Goal: Task Accomplishment & Management: Use online tool/utility

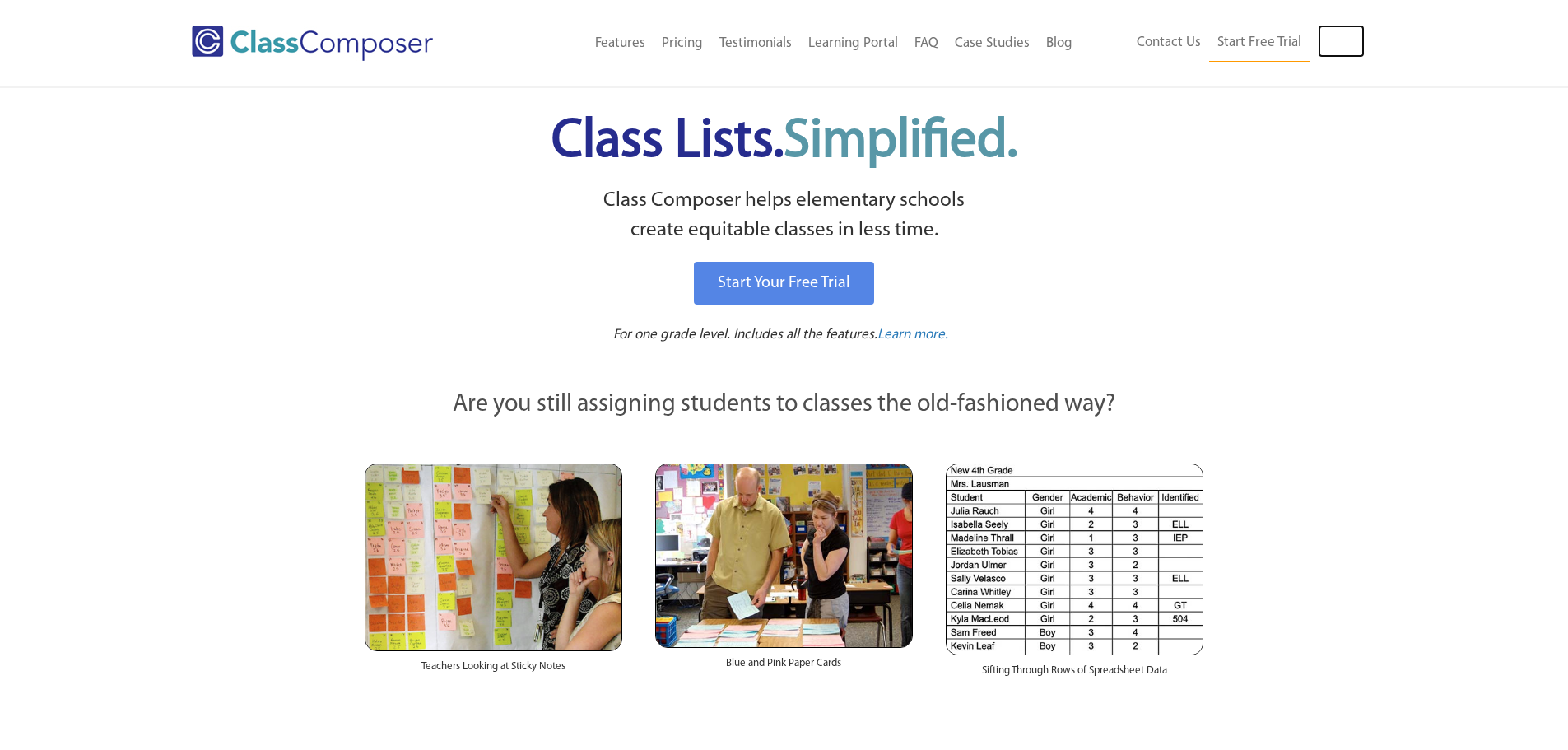
click at [1348, 52] on link "Log In" at bounding box center [1341, 41] width 47 height 33
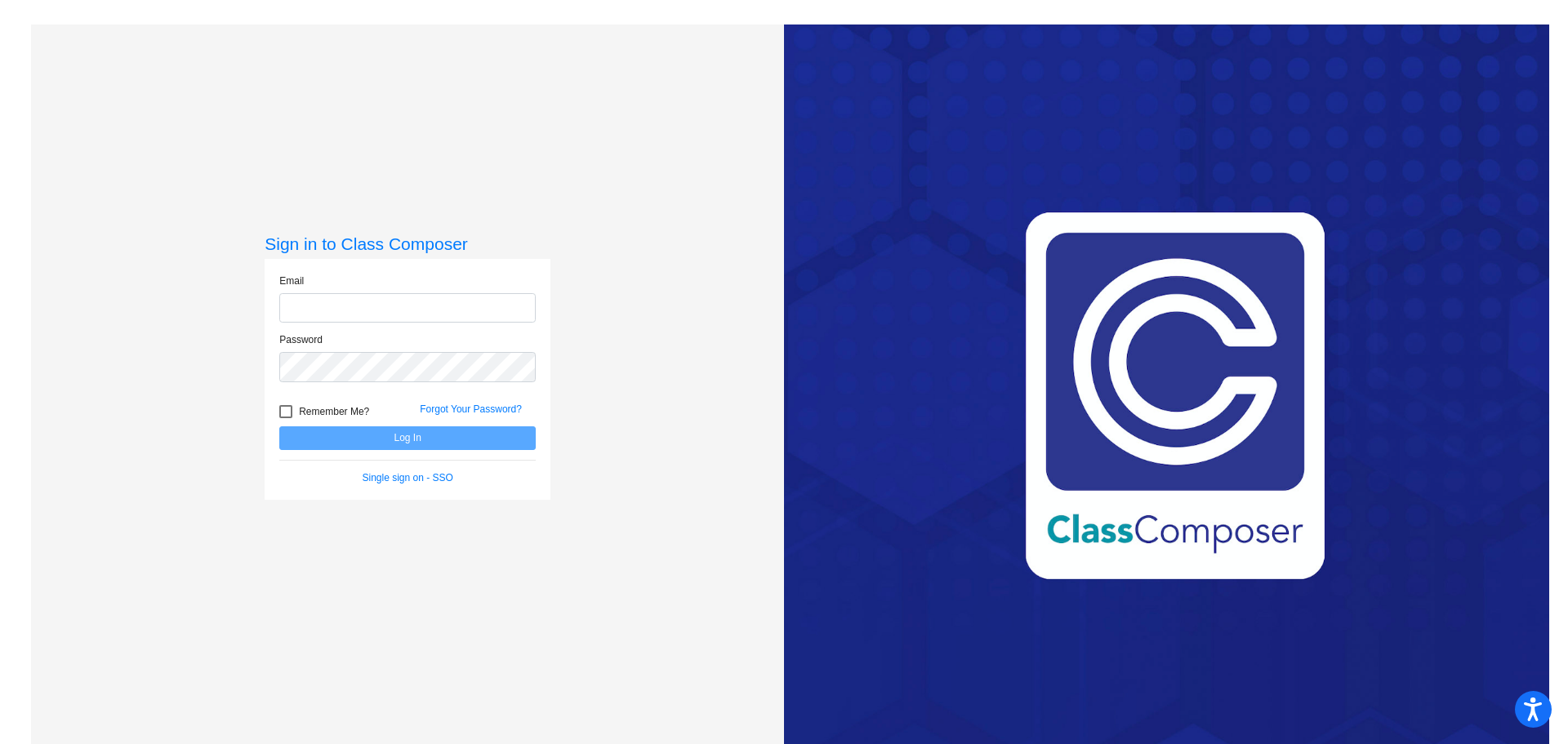
type input "jrhoades@weatherfordisd.com"
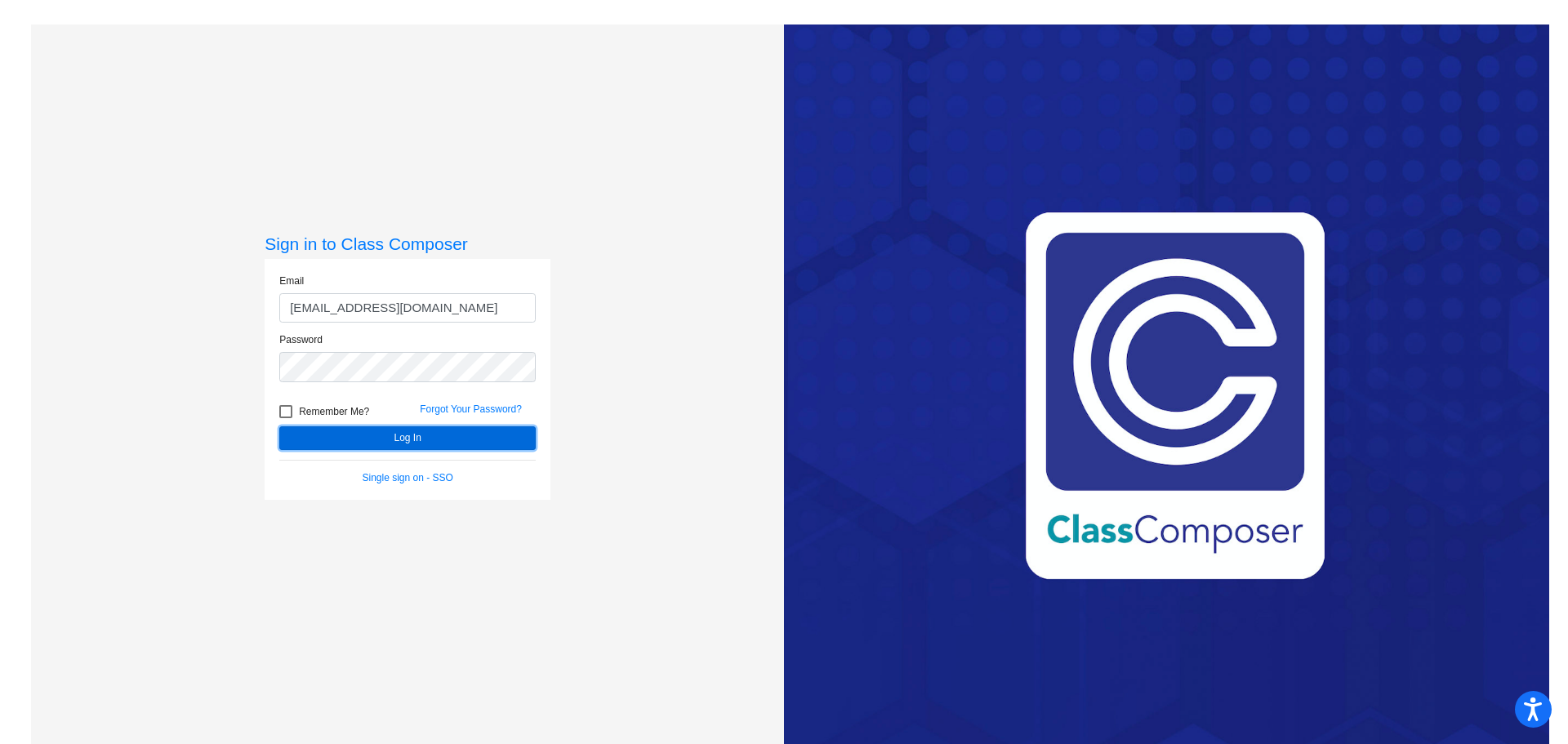
click at [436, 435] on button "Log In" at bounding box center [407, 438] width 257 height 23
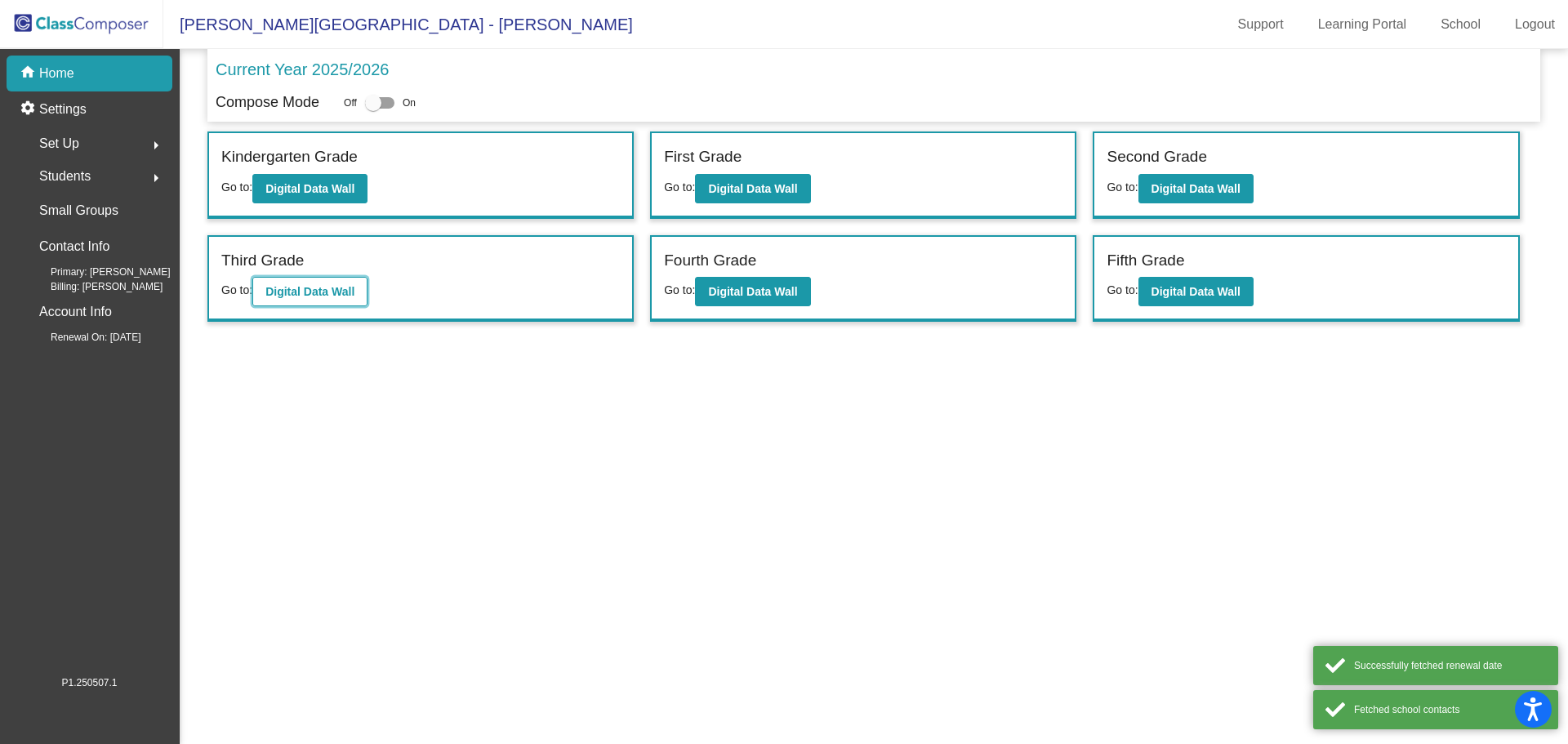
click at [324, 296] on b "Digital Data Wall" at bounding box center [310, 292] width 89 height 13
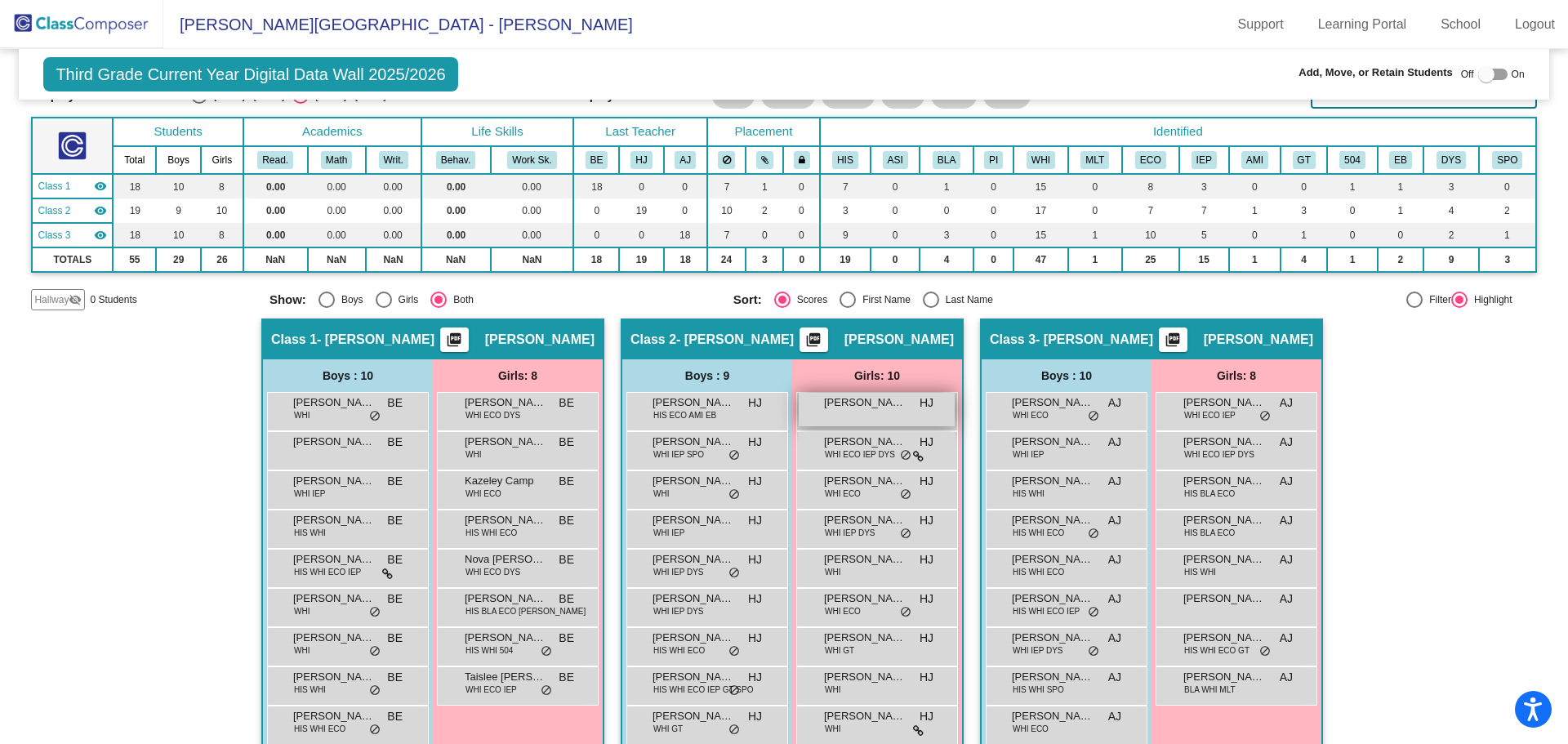
scroll to position [142, 0]
